Goal: Task Accomplishment & Management: Use online tool/utility

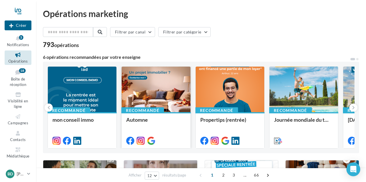
click at [170, 101] on div at bounding box center [156, 90] width 69 height 46
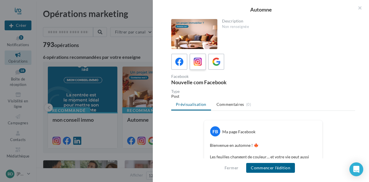
click at [200, 61] on icon at bounding box center [198, 62] width 8 height 8
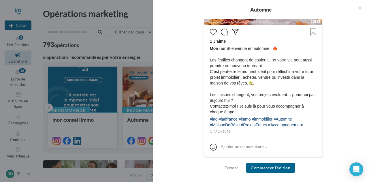
scroll to position [266, 0]
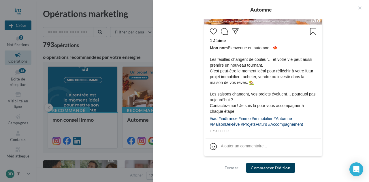
click at [272, 166] on button "Commencer l'édition" at bounding box center [270, 168] width 49 height 10
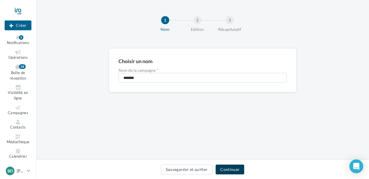
click at [228, 168] on button "Continuer" at bounding box center [229, 169] width 29 height 10
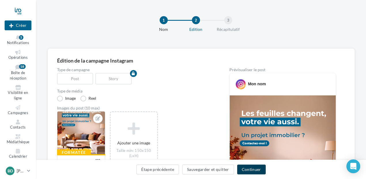
click at [249, 170] on button "Continuer" at bounding box center [251, 169] width 29 height 10
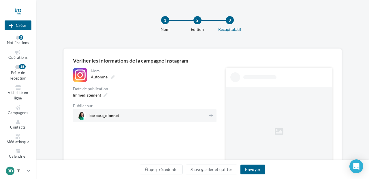
click at [207, 114] on span "barbara_dionnet" at bounding box center [142, 115] width 131 height 9
click at [255, 170] on button "Envoyer" at bounding box center [252, 169] width 24 height 10
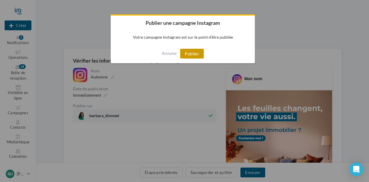
click at [187, 49] on button "Publier" at bounding box center [192, 54] width 24 height 10
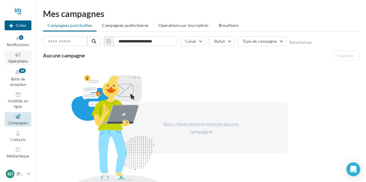
click at [18, 58] on link "Opérations" at bounding box center [18, 57] width 27 height 14
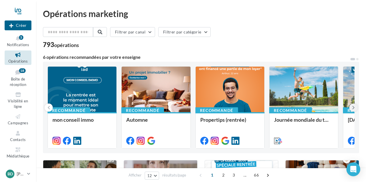
click at [353, 105] on icon at bounding box center [353, 108] width 3 height 6
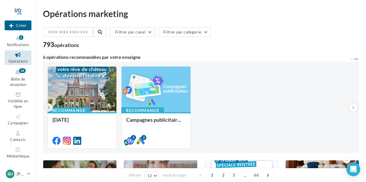
click at [48, 103] on button at bounding box center [49, 107] width 8 height 8
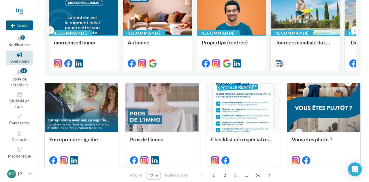
scroll to position [86, 0]
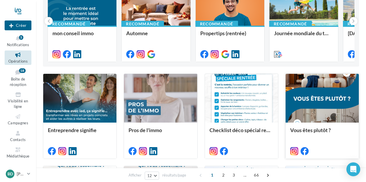
click at [342, 98] on div at bounding box center [321, 98] width 73 height 49
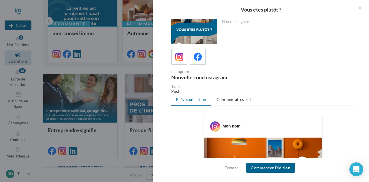
scroll to position [0, 0]
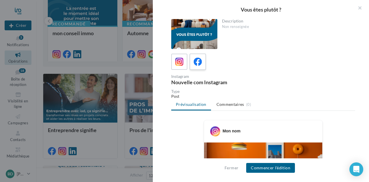
click at [201, 62] on icon at bounding box center [198, 62] width 8 height 8
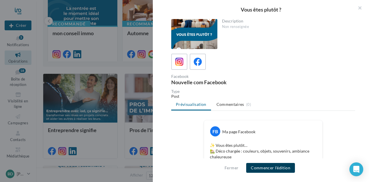
click at [277, 166] on button "Commencer l'édition" at bounding box center [270, 168] width 49 height 10
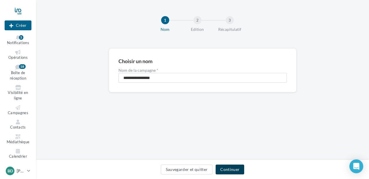
click at [233, 169] on button "Continuer" at bounding box center [229, 169] width 29 height 10
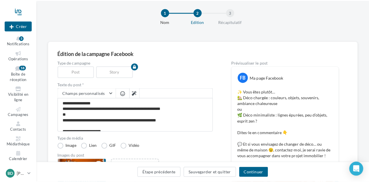
scroll to position [29, 0]
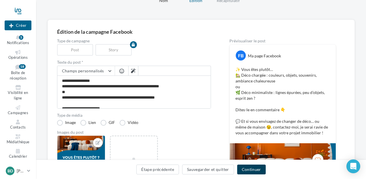
click at [252, 169] on button "Continuer" at bounding box center [251, 169] width 29 height 10
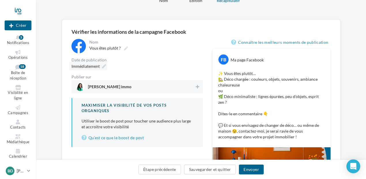
click at [105, 68] on div "Immédiatement" at bounding box center [88, 66] width 38 height 8
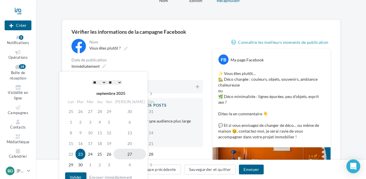
click at [125, 156] on td "27" at bounding box center [129, 154] width 33 height 11
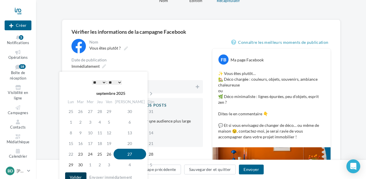
click at [79, 174] on button "Valider" at bounding box center [75, 177] width 21 height 10
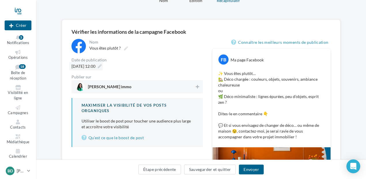
click at [95, 65] on span "27/09/2025 à 12:00" at bounding box center [83, 66] width 24 height 5
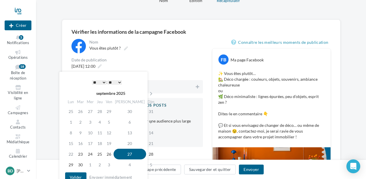
click at [99, 82] on select "* * * * * * * * * * ** ** ** ** ** ** ** ** ** ** ** ** ** **" at bounding box center [99, 82] width 14 height 5
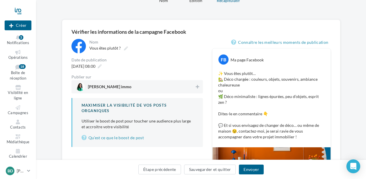
click at [130, 56] on div "**********" at bounding box center [136, 93] width 131 height 108
click at [87, 66] on span "27/09/2025 à 08:00" at bounding box center [83, 66] width 24 height 5
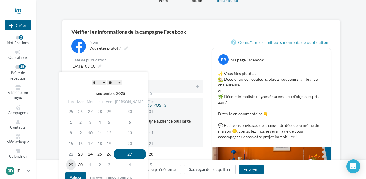
click at [71, 161] on td "29" at bounding box center [70, 164] width 9 height 11
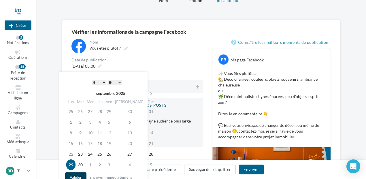
click at [77, 174] on button "Valider" at bounding box center [75, 177] width 21 height 10
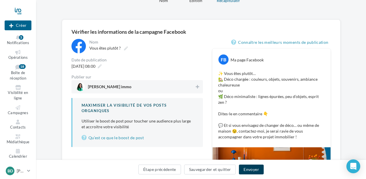
click at [250, 168] on button "Envoyer" at bounding box center [251, 169] width 24 height 10
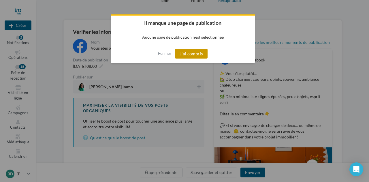
click at [188, 53] on button "J'ai compris" at bounding box center [191, 54] width 33 height 10
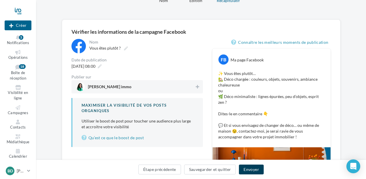
click at [249, 171] on button "Envoyer" at bounding box center [251, 169] width 24 height 10
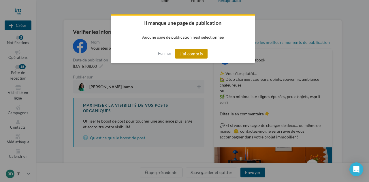
click at [197, 51] on button "J'ai compris" at bounding box center [191, 54] width 33 height 10
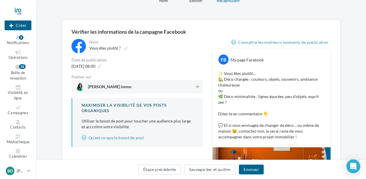
click at [145, 88] on span "Barbara Dionnet immo" at bounding box center [135, 86] width 119 height 9
click at [251, 168] on button "Envoyer" at bounding box center [251, 169] width 24 height 10
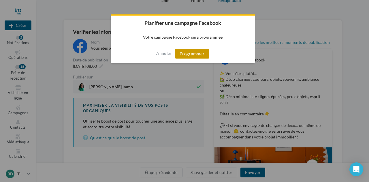
click at [193, 56] on button "Programmer" at bounding box center [192, 54] width 34 height 10
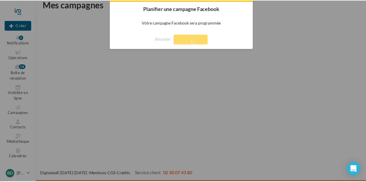
scroll to position [9, 0]
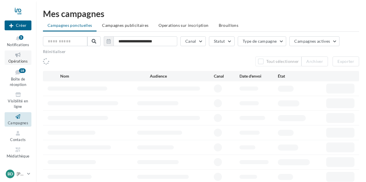
click at [17, 60] on span "Opérations" at bounding box center [17, 61] width 19 height 5
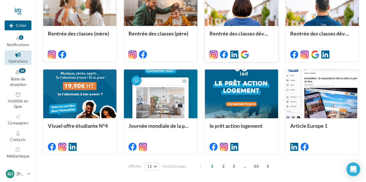
scroll to position [288, 0]
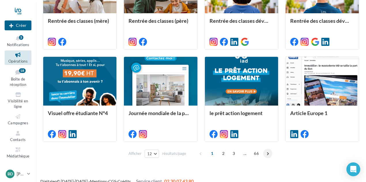
click at [265, 153] on span at bounding box center [267, 153] width 9 height 9
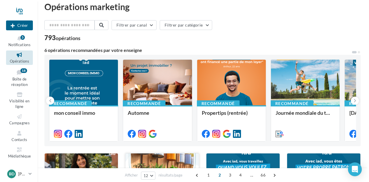
scroll to position [0, 0]
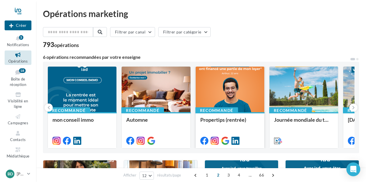
click at [232, 84] on div at bounding box center [230, 90] width 69 height 46
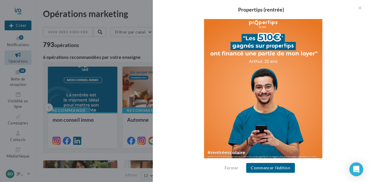
scroll to position [199, 0]
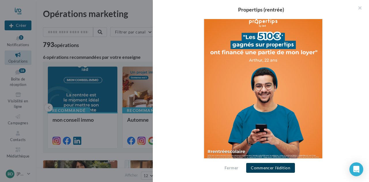
click at [273, 167] on button "Commencer l'édition" at bounding box center [270, 168] width 49 height 10
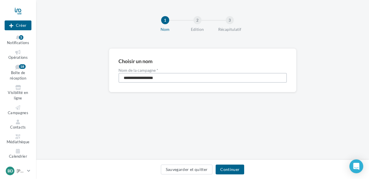
click at [164, 78] on input "**********" at bounding box center [202, 78] width 168 height 10
type input "**********"
click at [225, 169] on button "Continuer" at bounding box center [229, 169] width 29 height 10
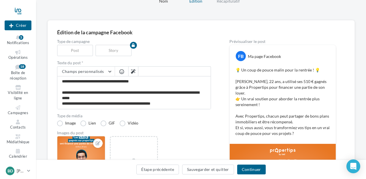
scroll to position [29, 0]
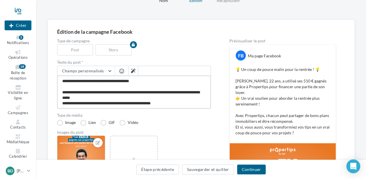
drag, startPoint x: 109, startPoint y: 81, endPoint x: 139, endPoint y: 81, distance: 29.4
click at [139, 81] on textarea "**********" at bounding box center [134, 91] width 154 height 33
type textarea "**********"
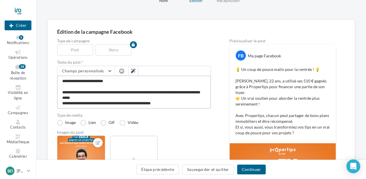
type textarea "**********"
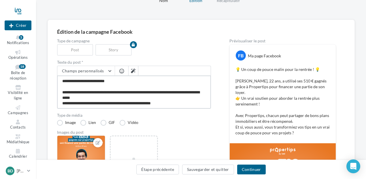
type textarea "**********"
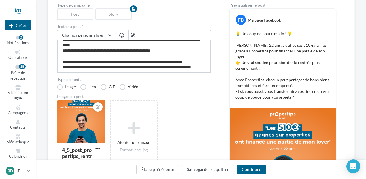
scroll to position [86, 0]
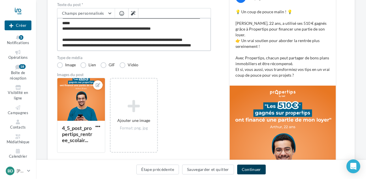
type textarea "**********"
click at [248, 169] on button "Continuer" at bounding box center [251, 169] width 29 height 10
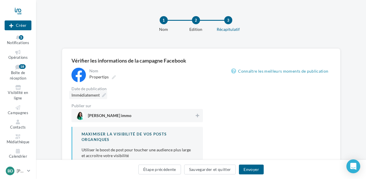
click at [103, 94] on icon at bounding box center [104, 95] width 4 height 4
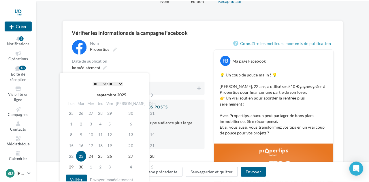
scroll to position [58, 0]
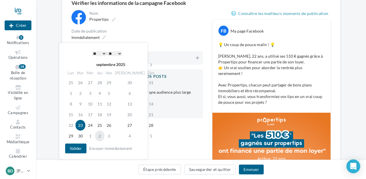
click at [104, 136] on td "2" at bounding box center [99, 135] width 9 height 11
click at [113, 136] on td "3" at bounding box center [108, 135] width 9 height 11
click at [78, 146] on button "Valider" at bounding box center [75, 148] width 21 height 10
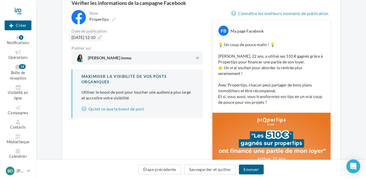
click at [102, 38] on icon at bounding box center [100, 37] width 4 height 4
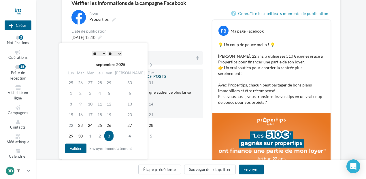
click at [103, 53] on select "* * * * * * * * * * ** ** ** ** ** ** ** ** ** ** ** ** ** **" at bounding box center [99, 53] width 14 height 5
click at [122, 52] on select "** ** ** ** ** **" at bounding box center [114, 53] width 14 height 5
click at [75, 149] on button "Valider" at bounding box center [75, 148] width 21 height 10
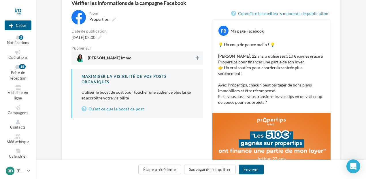
click at [195, 57] on button at bounding box center [197, 57] width 6 height 7
click at [249, 167] on button "Envoyer" at bounding box center [251, 169] width 24 height 10
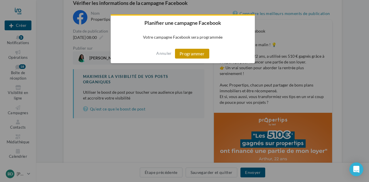
click at [197, 53] on button "Programmer" at bounding box center [192, 54] width 34 height 10
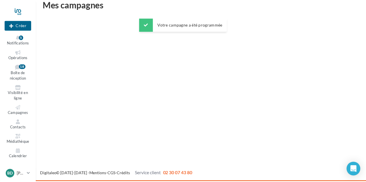
scroll to position [9, 0]
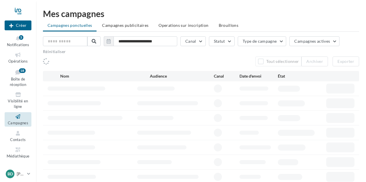
click at [20, 60] on span "Opérations" at bounding box center [17, 61] width 19 height 5
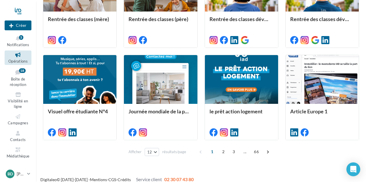
scroll to position [296, 0]
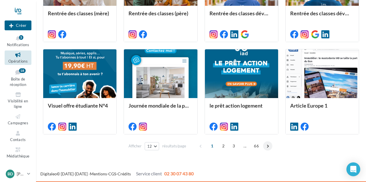
click at [265, 144] on span at bounding box center [267, 145] width 9 height 9
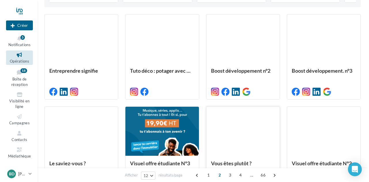
scroll to position [137, 0]
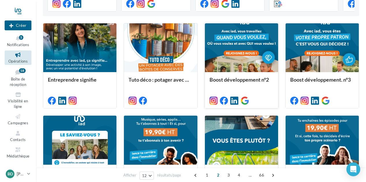
click at [247, 37] on div at bounding box center [241, 47] width 73 height 49
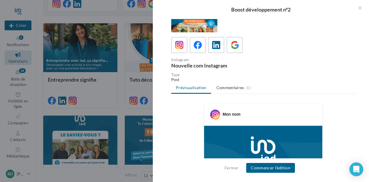
scroll to position [0, 0]
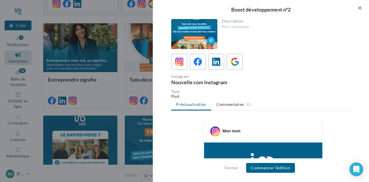
click at [360, 7] on button "button" at bounding box center [357, 8] width 23 height 17
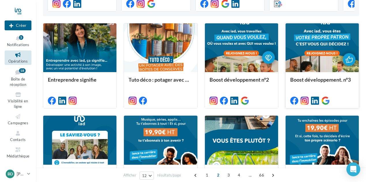
click at [300, 65] on div at bounding box center [321, 47] width 73 height 49
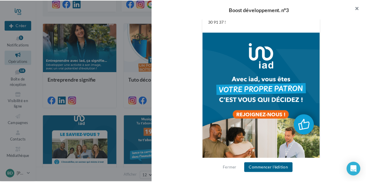
scroll to position [159, 0]
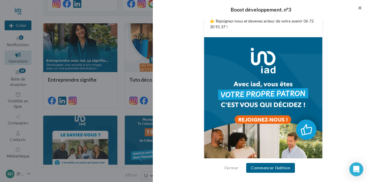
click at [361, 8] on button "button" at bounding box center [357, 8] width 23 height 17
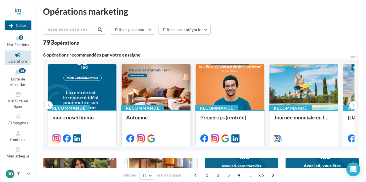
scroll to position [0, 0]
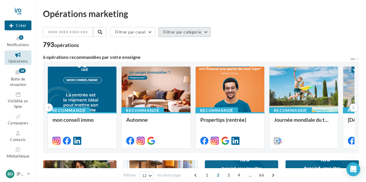
click at [204, 29] on button "Filtrer par catégorie" at bounding box center [184, 32] width 52 height 10
